Goal: Task Accomplishment & Management: Complete application form

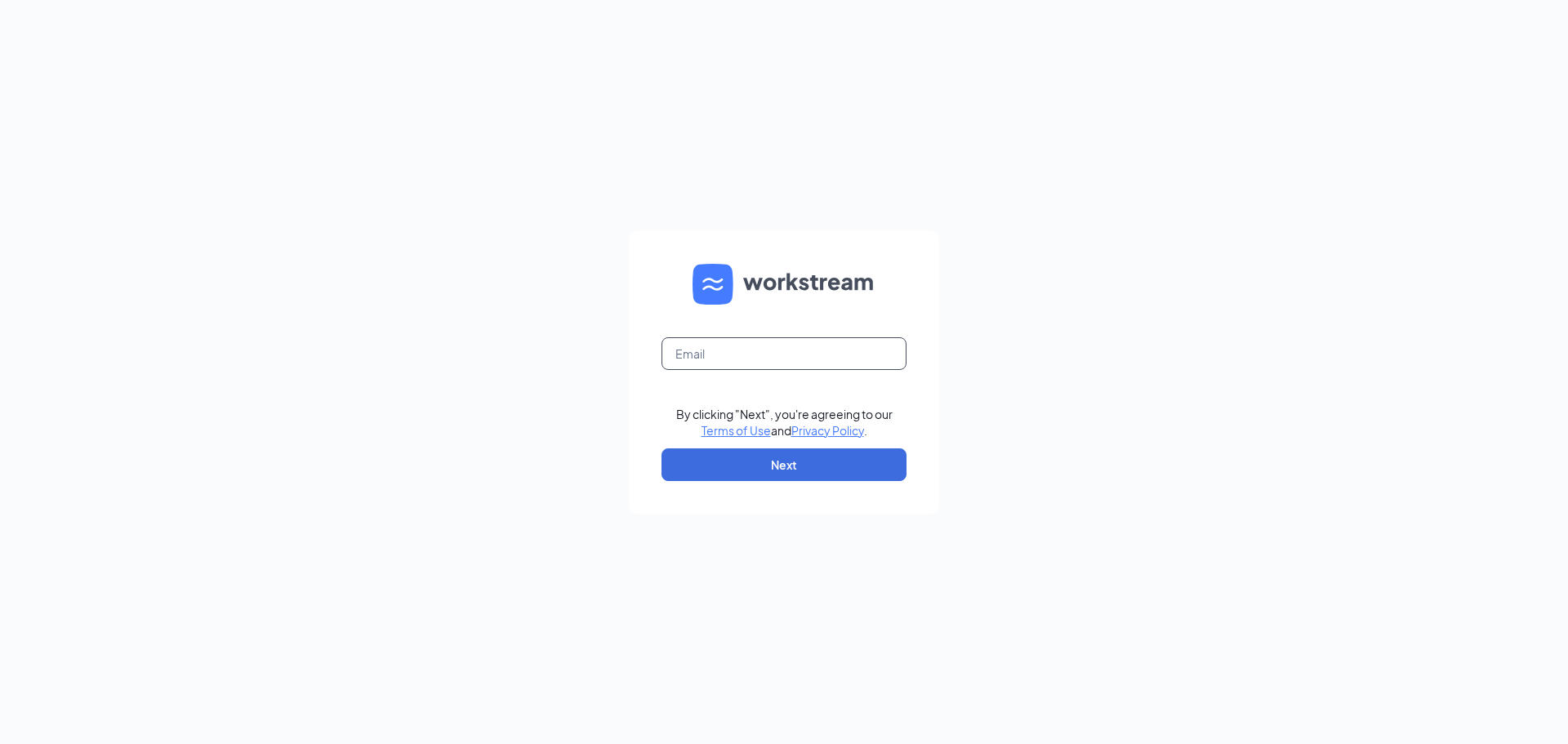
click at [729, 363] on input "text" at bounding box center [784, 354] width 245 height 33
type input "calebodmark@gmail.com"
click at [780, 468] on button "Next" at bounding box center [784, 465] width 245 height 33
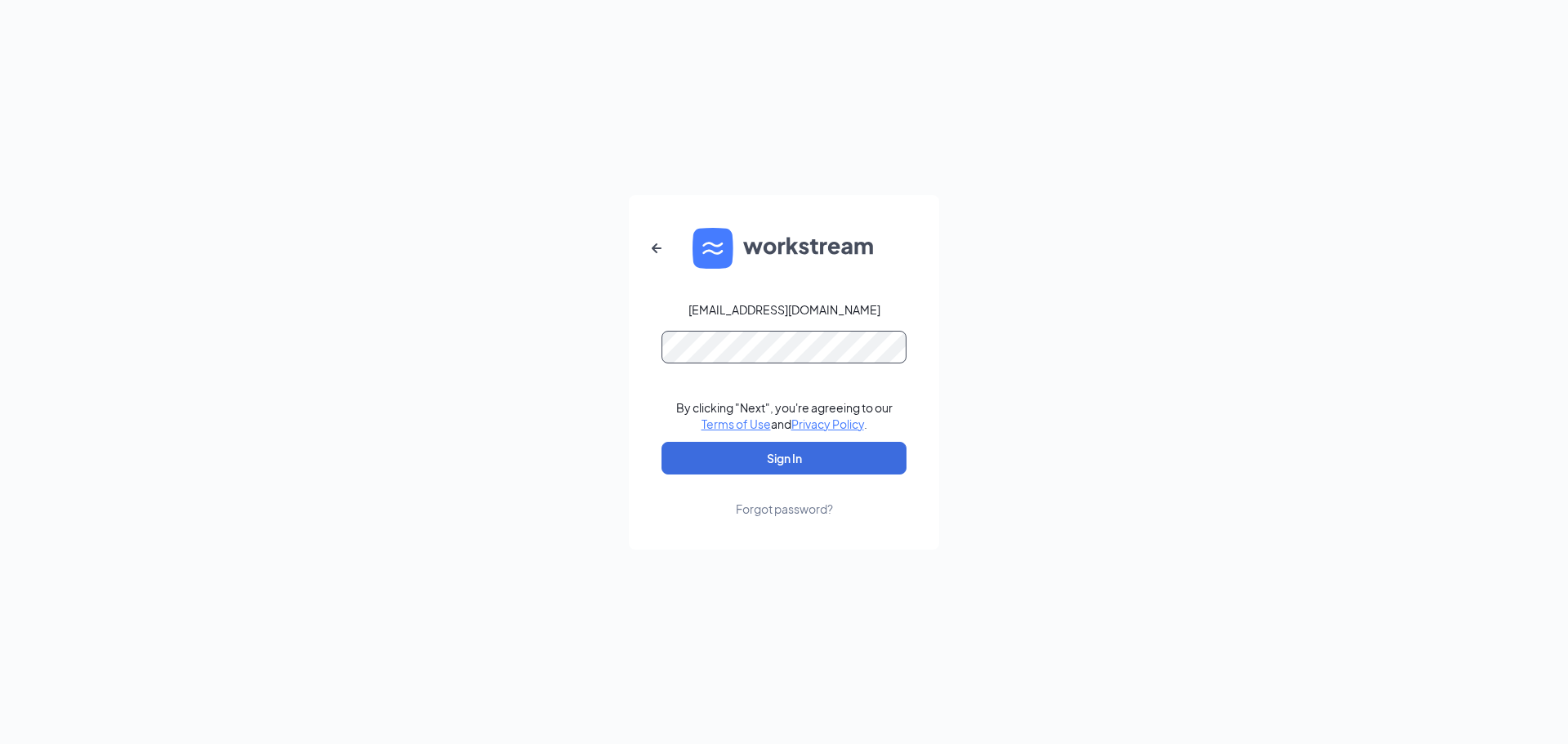
click at [661, 442] on button "Sign In" at bounding box center [784, 458] width 245 height 33
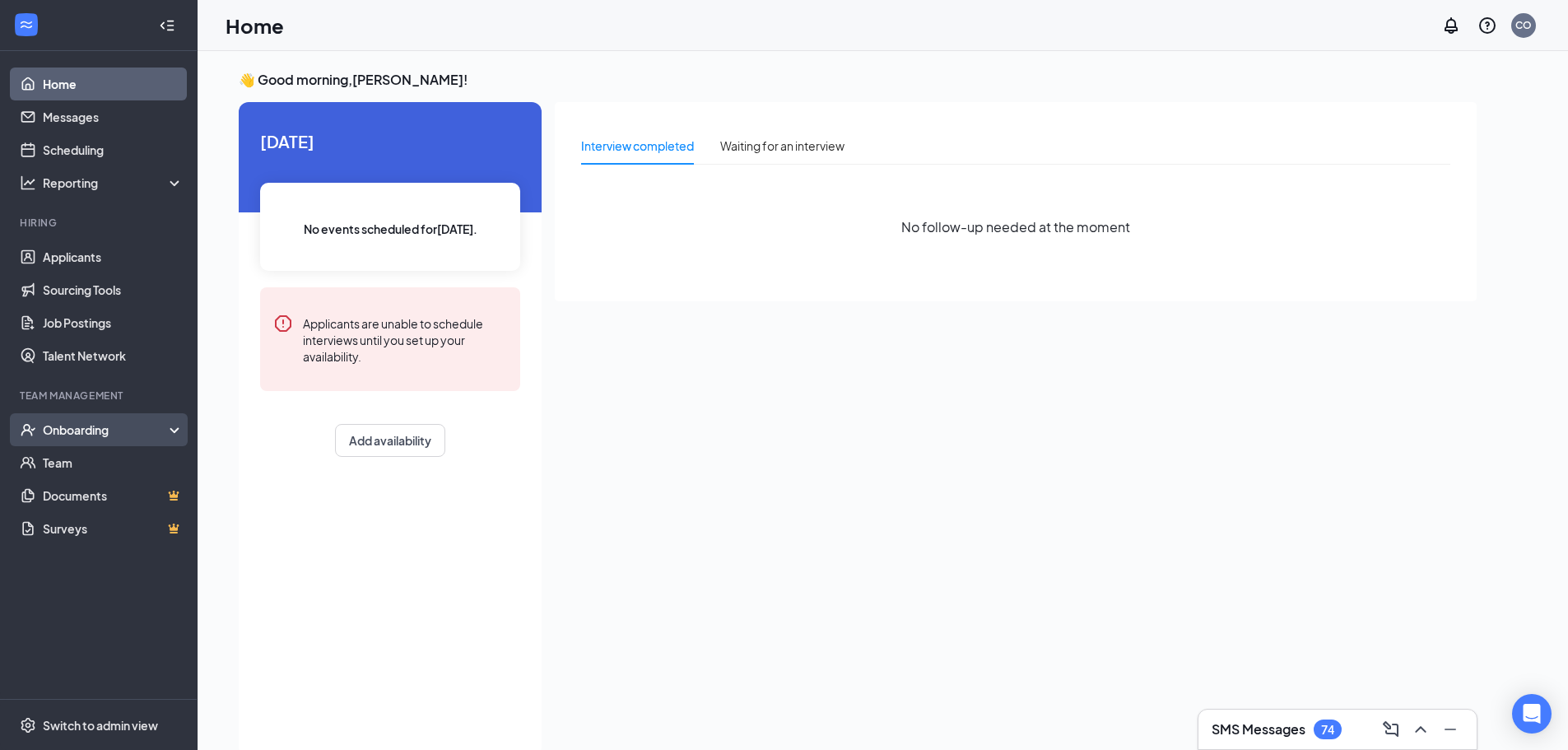
click at [115, 428] on div "Onboarding" at bounding box center [106, 430] width 127 height 17
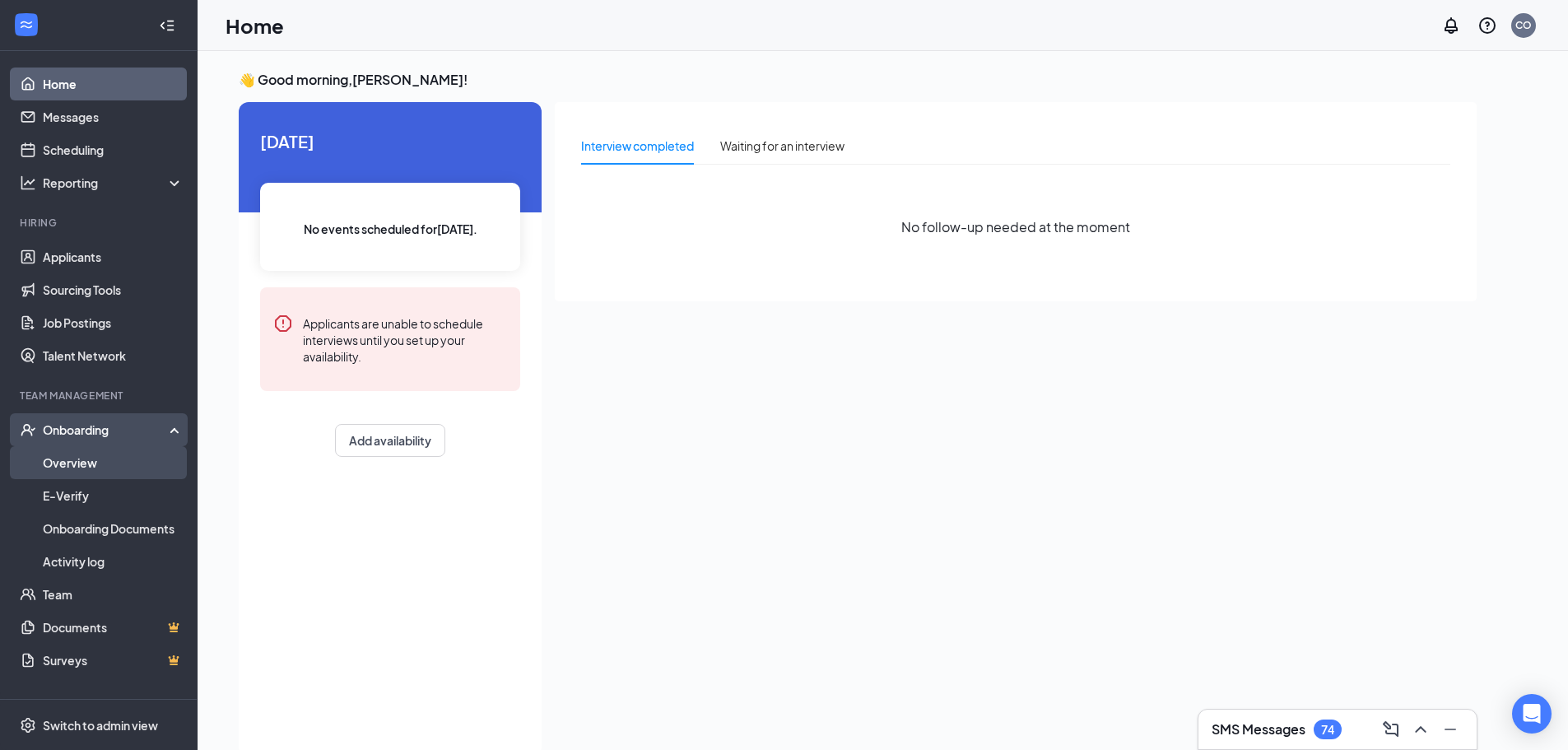
click at [75, 464] on link "Overview" at bounding box center [113, 463] width 141 height 33
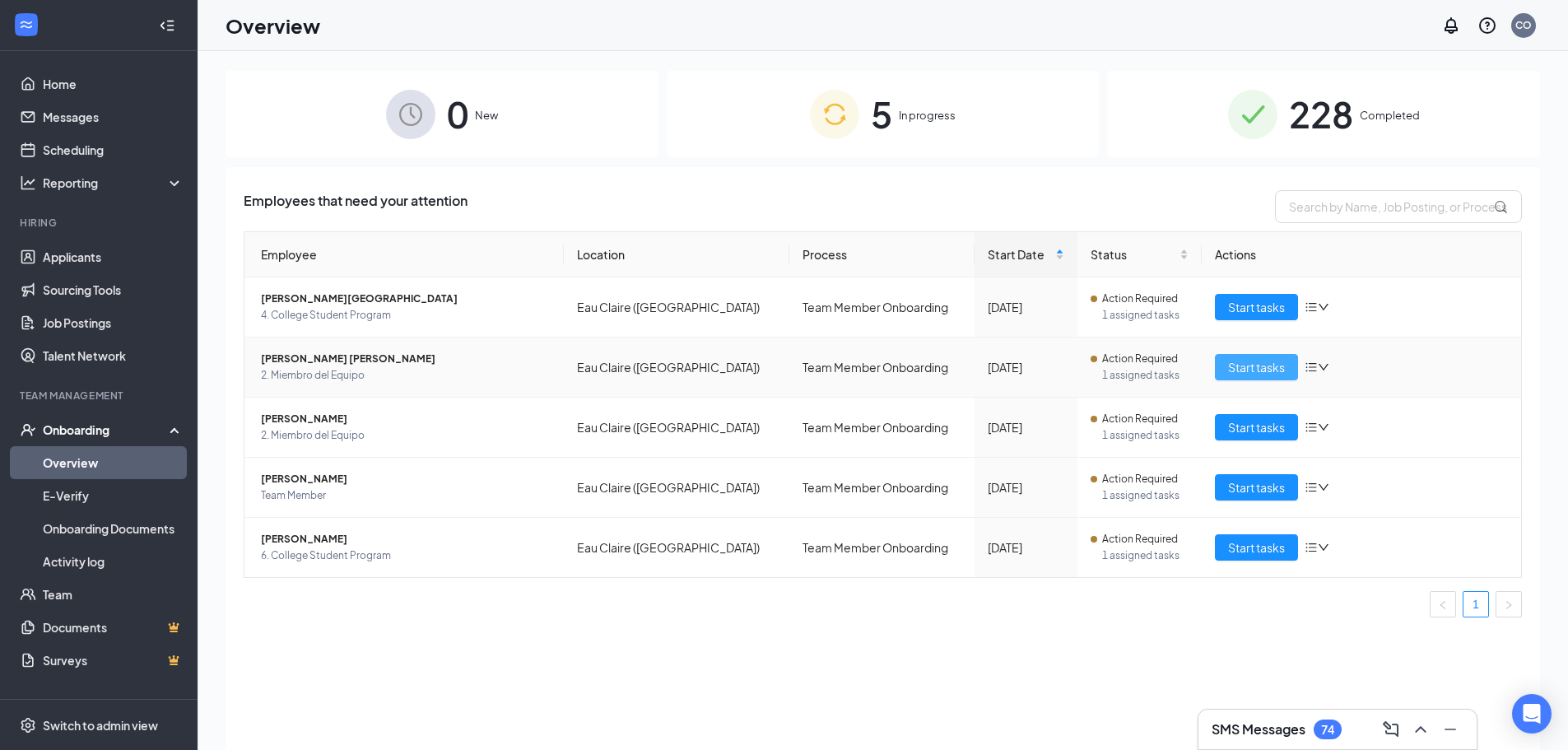
click at [1278, 362] on span "Start tasks" at bounding box center [1257, 368] width 57 height 18
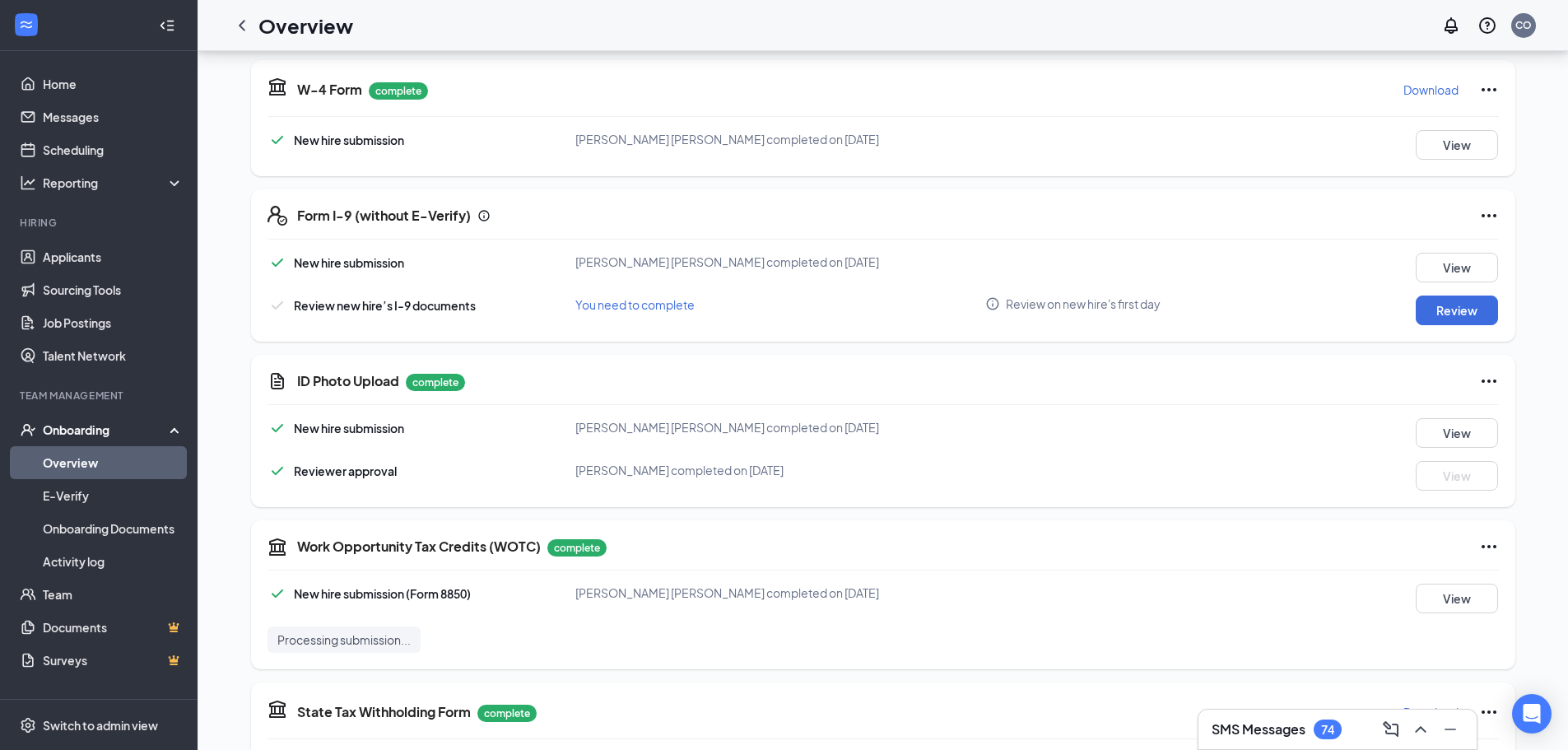
scroll to position [494, 0]
click at [1439, 432] on button "View" at bounding box center [1456, 431] width 82 height 30
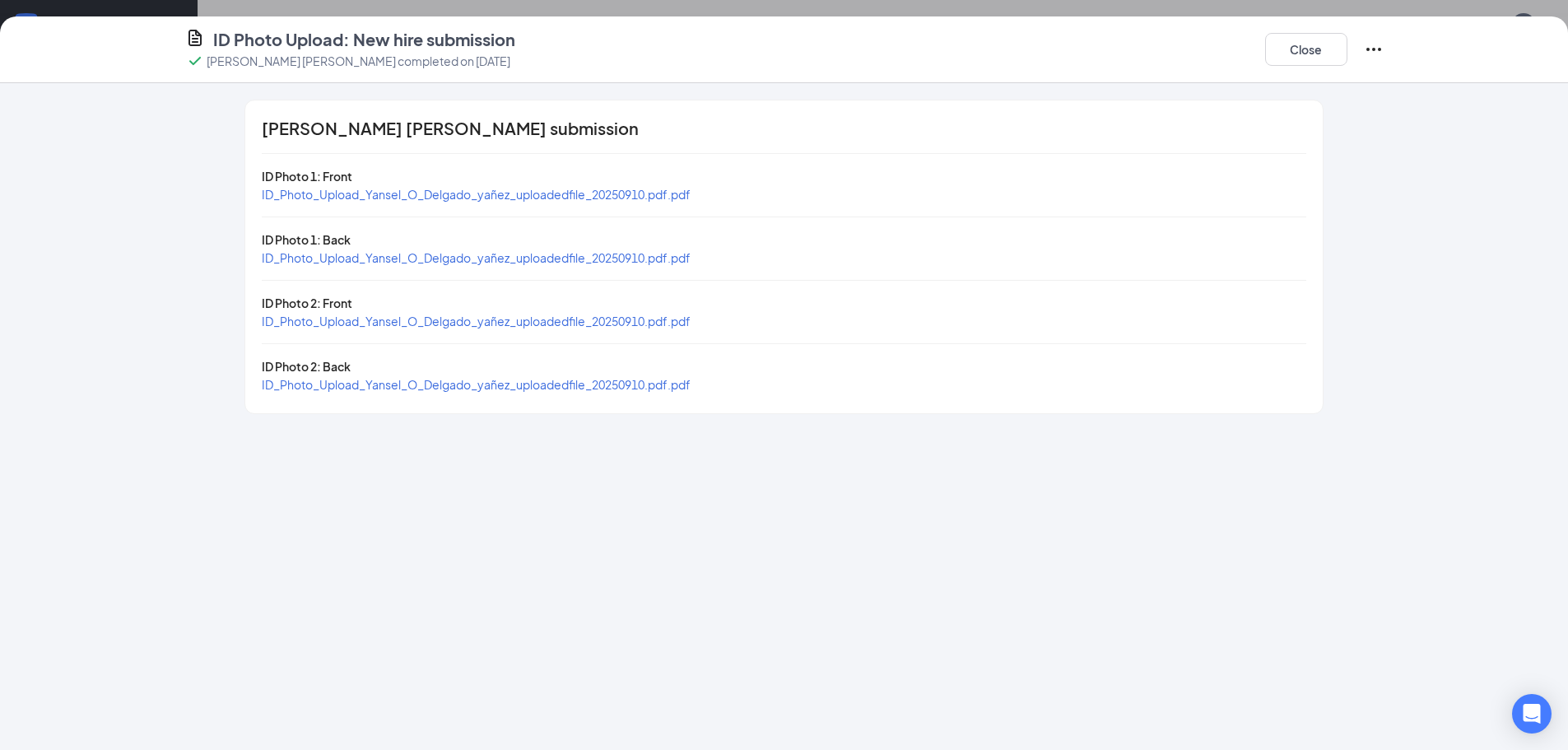
click at [464, 195] on span "ID_Photo_Upload_Yansel_O_Delgado_yañez_uploadedfile_20250910.pdf.pdf" at bounding box center [476, 195] width 429 height 15
click at [452, 323] on span "ID_Photo_Upload_Yansel_O_Delgado_yañez_uploadedfile_20250910.pdf.pdf" at bounding box center [476, 321] width 429 height 15
click at [548, 389] on span "ID_Photo_Upload_Yansel_O_Delgado_yañez_uploadedfile_20250910.pdf.pdf" at bounding box center [476, 384] width 429 height 15
click at [1288, 46] on button "Close" at bounding box center [1306, 50] width 82 height 33
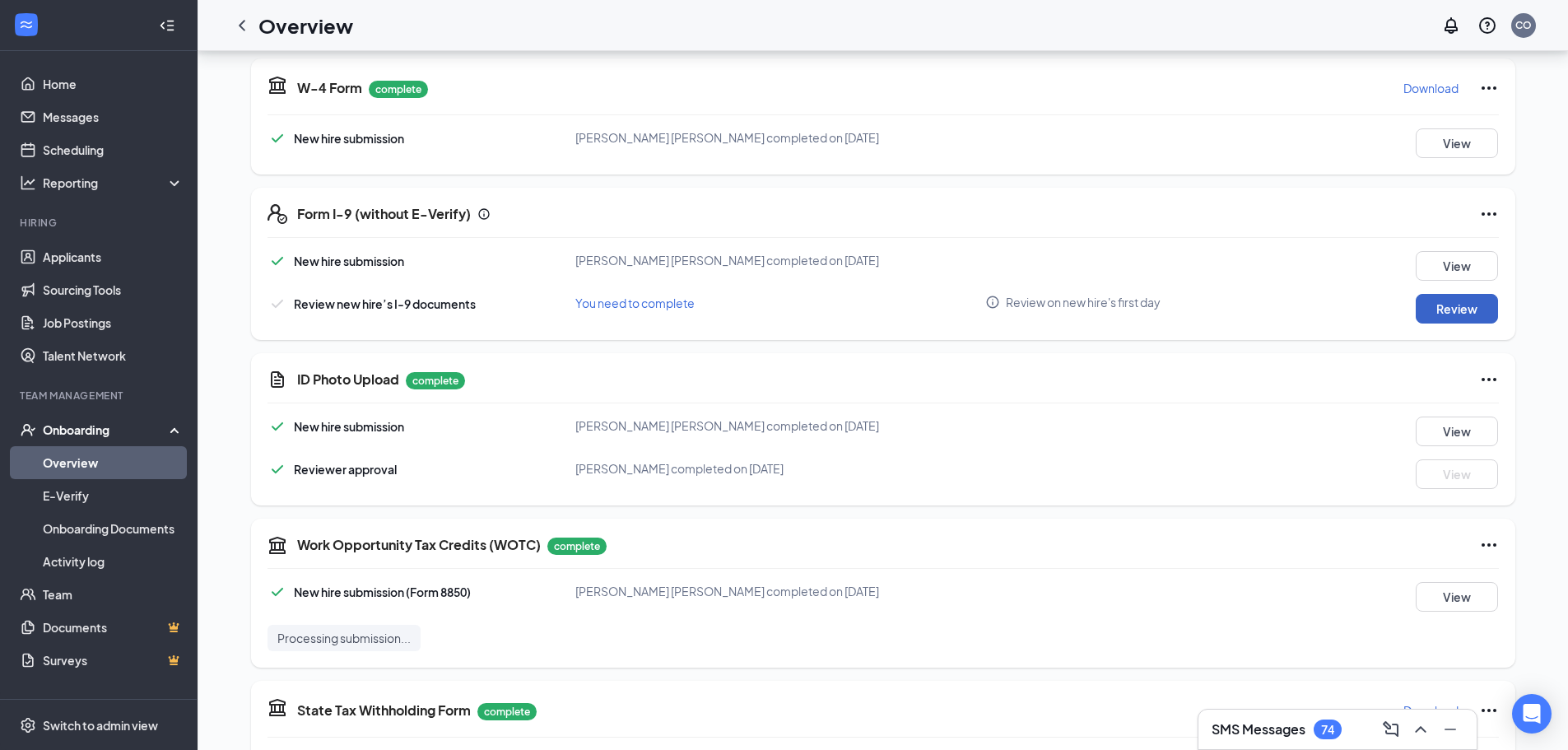
click at [1445, 300] on button "Review" at bounding box center [1456, 309] width 82 height 30
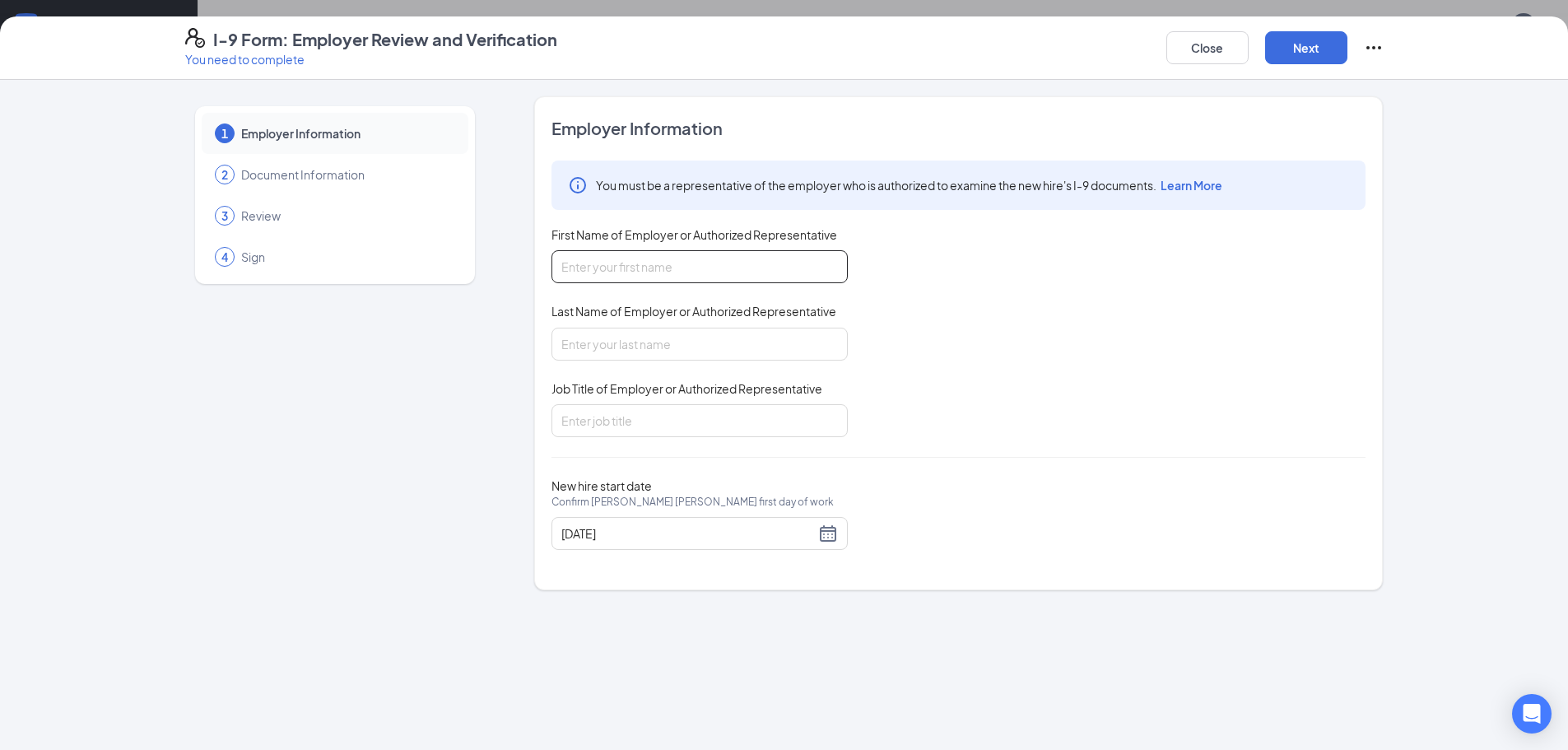
click at [665, 269] on input "First Name of Employer or Authorized Representative" at bounding box center [700, 267] width 296 height 33
type input "Caleb"
type input "[PERSON_NAME]"
click at [637, 427] on input "Job Title of Employer or Authorized Representative" at bounding box center [700, 421] width 296 height 33
type input "Kitchen Director"
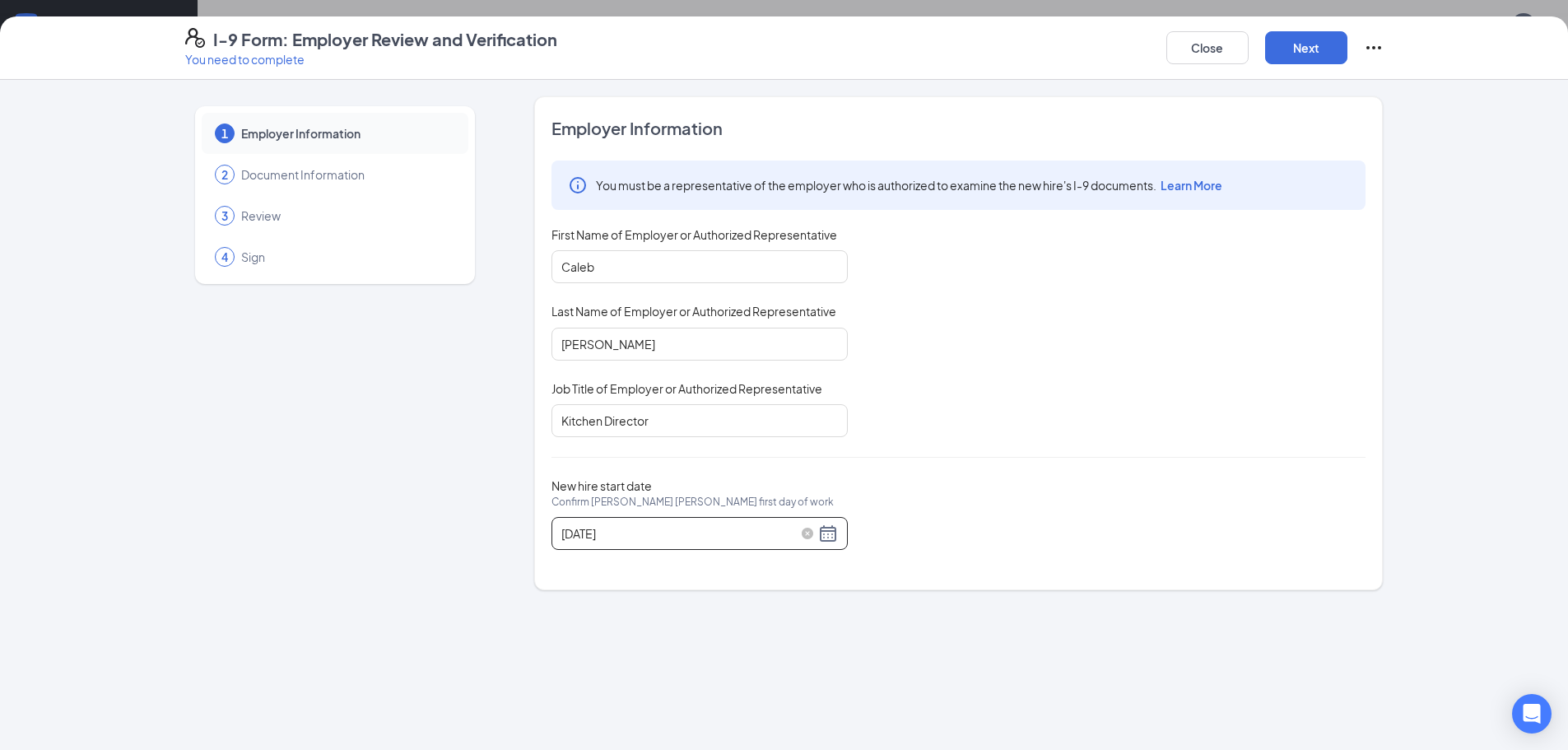
click at [825, 531] on div "[DATE]" at bounding box center [700, 533] width 277 height 20
type input "[DATE]"
click at [634, 678] on div "16" at bounding box center [636, 680] width 20 height 20
click at [1282, 57] on button "Next" at bounding box center [1306, 48] width 82 height 33
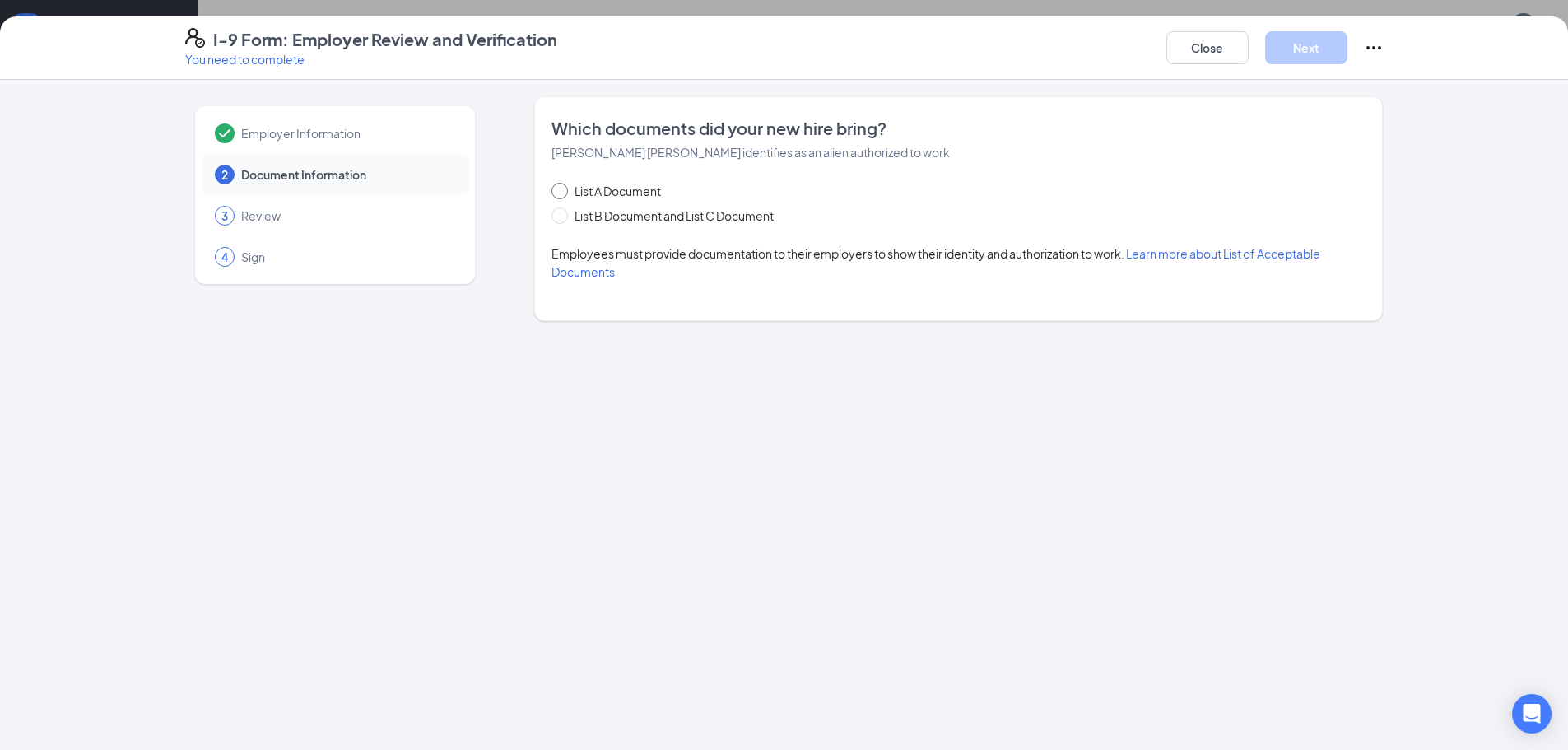
click at [561, 196] on span at bounding box center [560, 191] width 17 height 17
click at [561, 195] on input "List A Document" at bounding box center [557, 189] width 12 height 12
radio input "true"
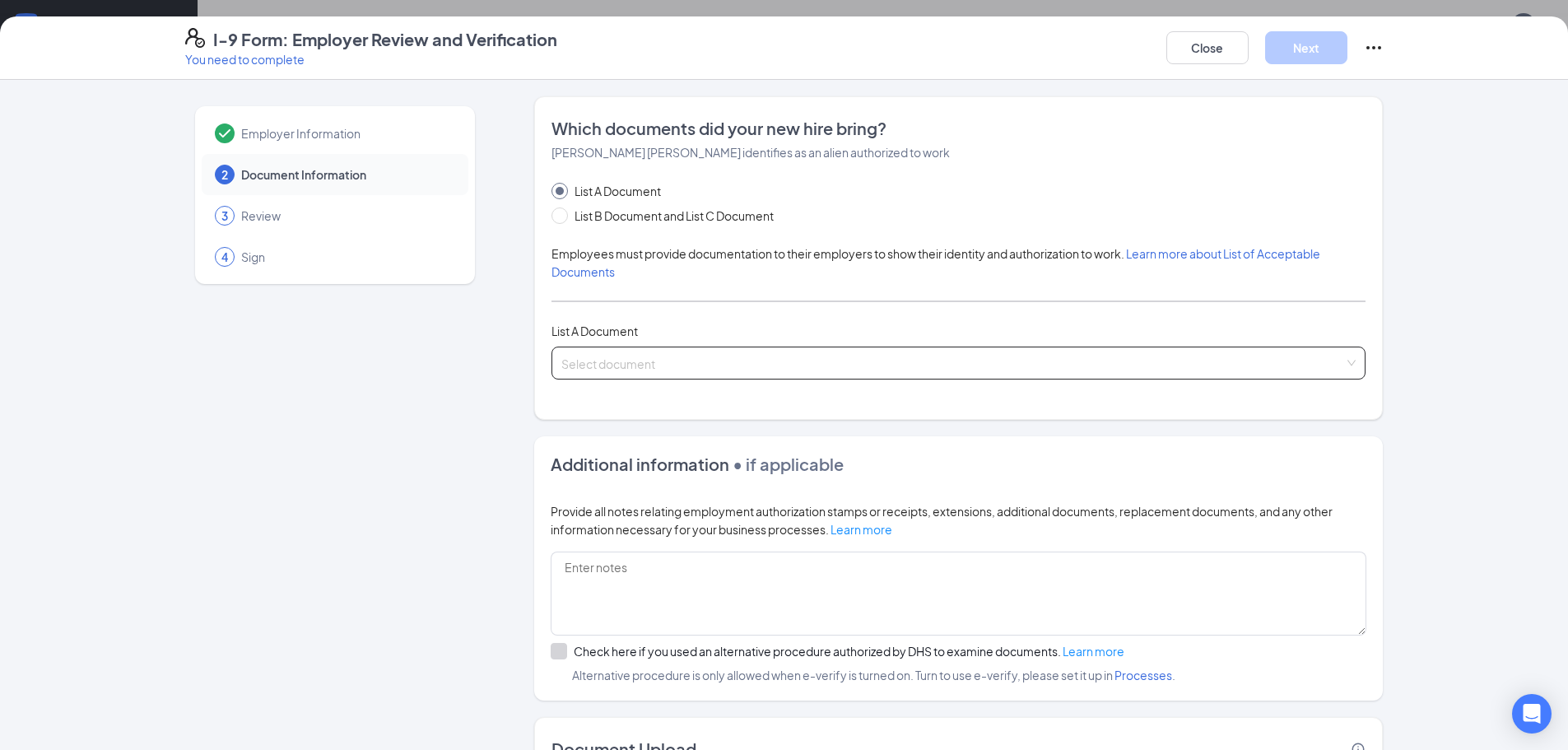
click at [641, 355] on input "search" at bounding box center [953, 360] width 783 height 25
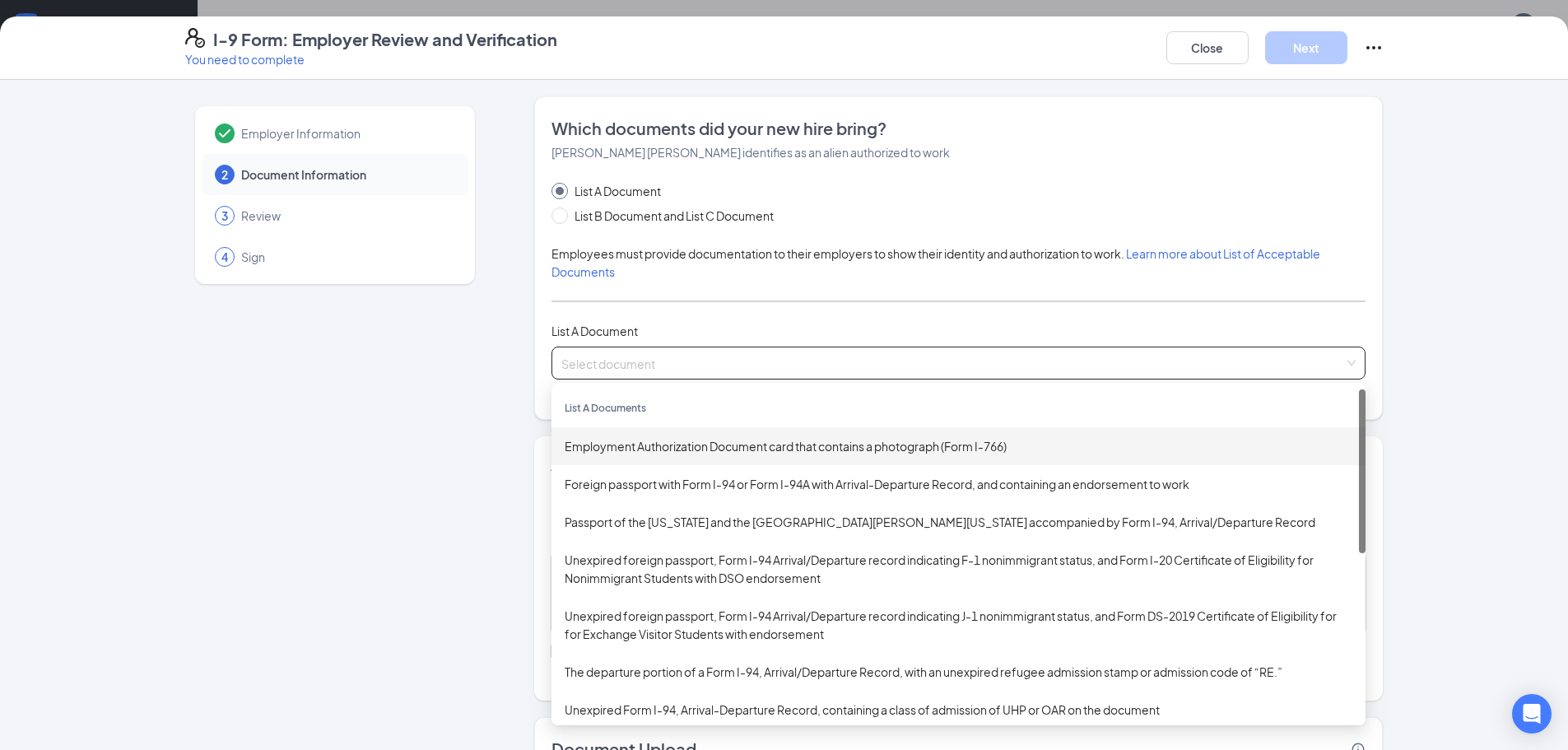
click at [690, 448] on div "Employment Authorization Document card that contains a photograph (Form I-766)" at bounding box center [959, 446] width 788 height 18
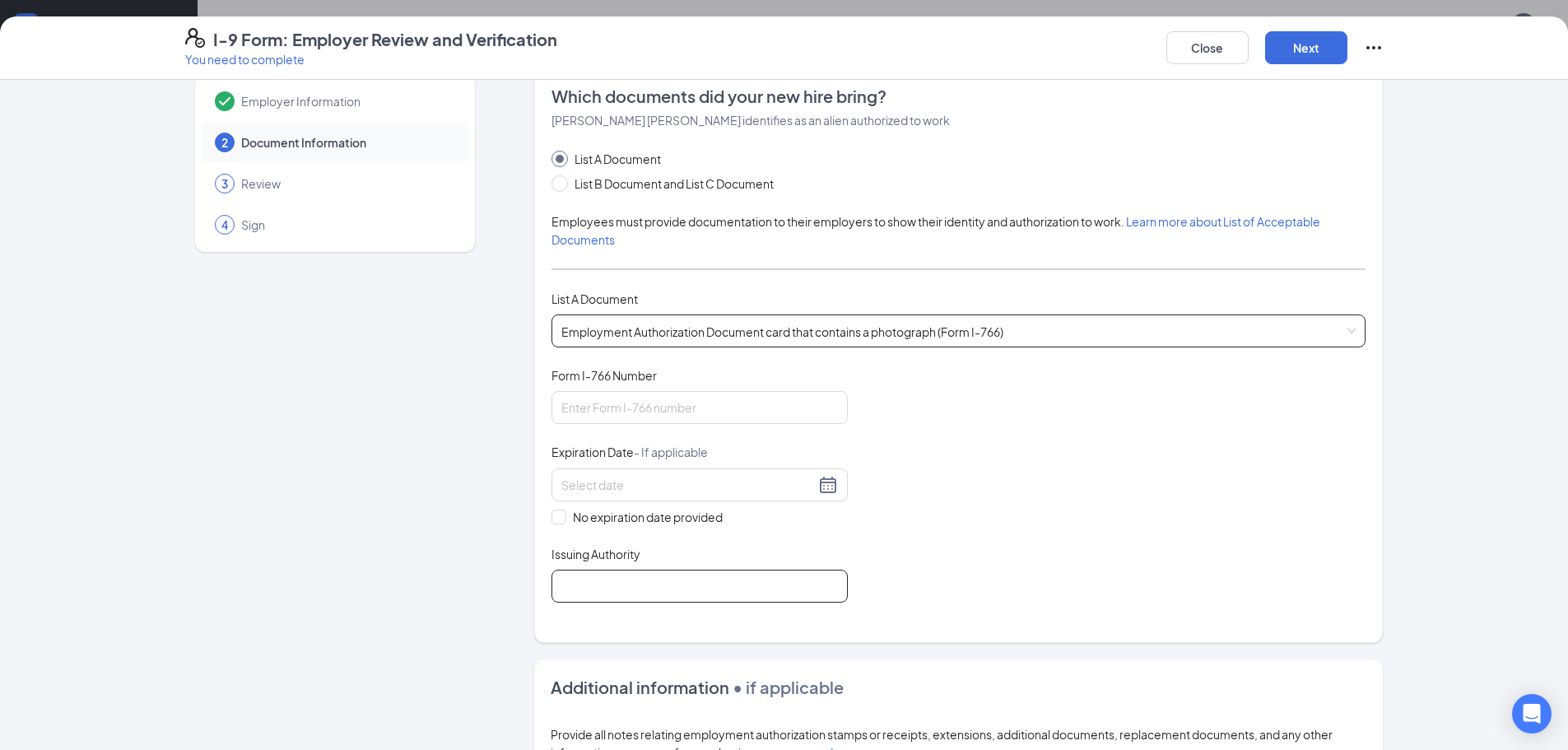
scroll to position [0, 0]
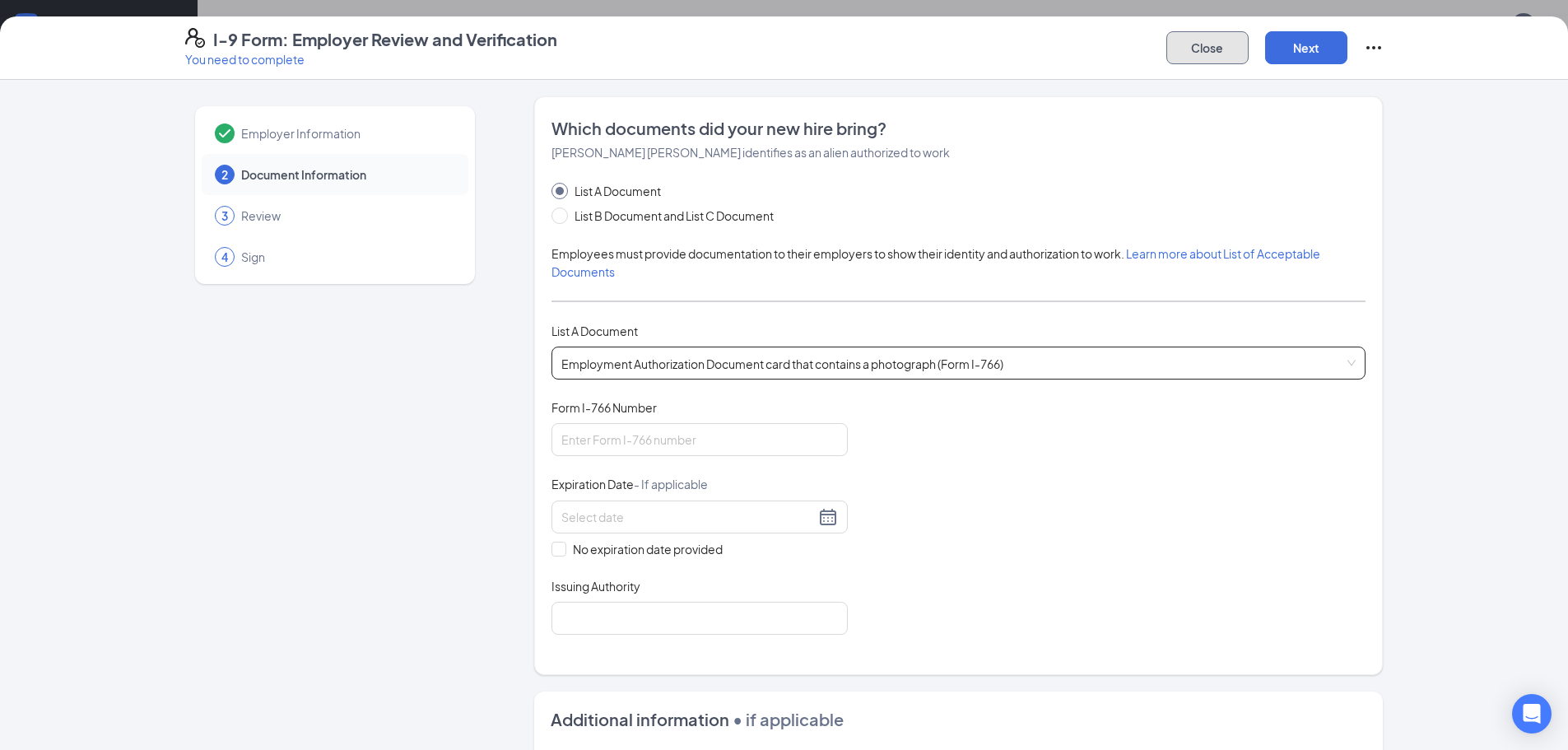
click at [1190, 50] on button "Close" at bounding box center [1207, 48] width 82 height 33
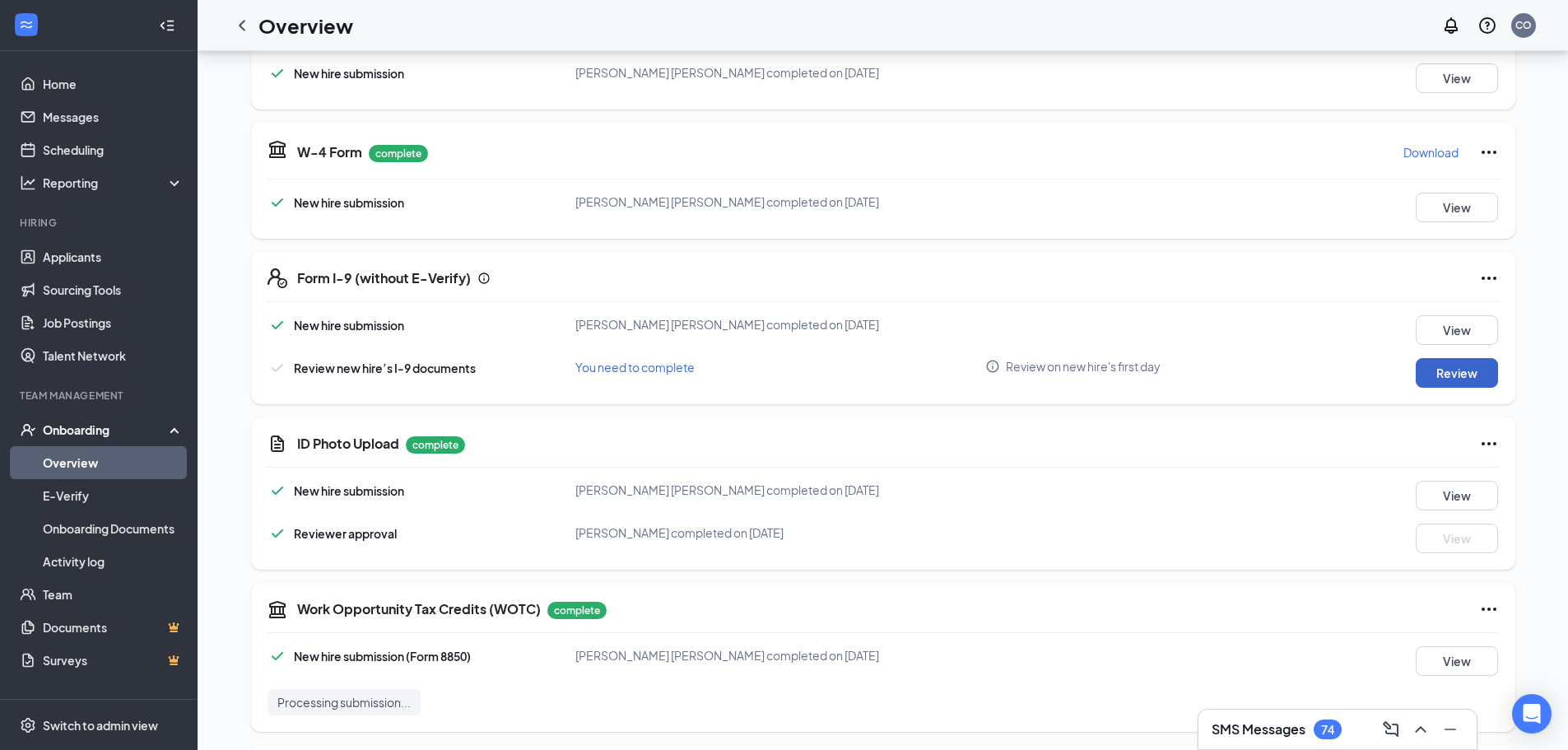
scroll to position [411, 0]
